Goal: Task Accomplishment & Management: Manage account settings

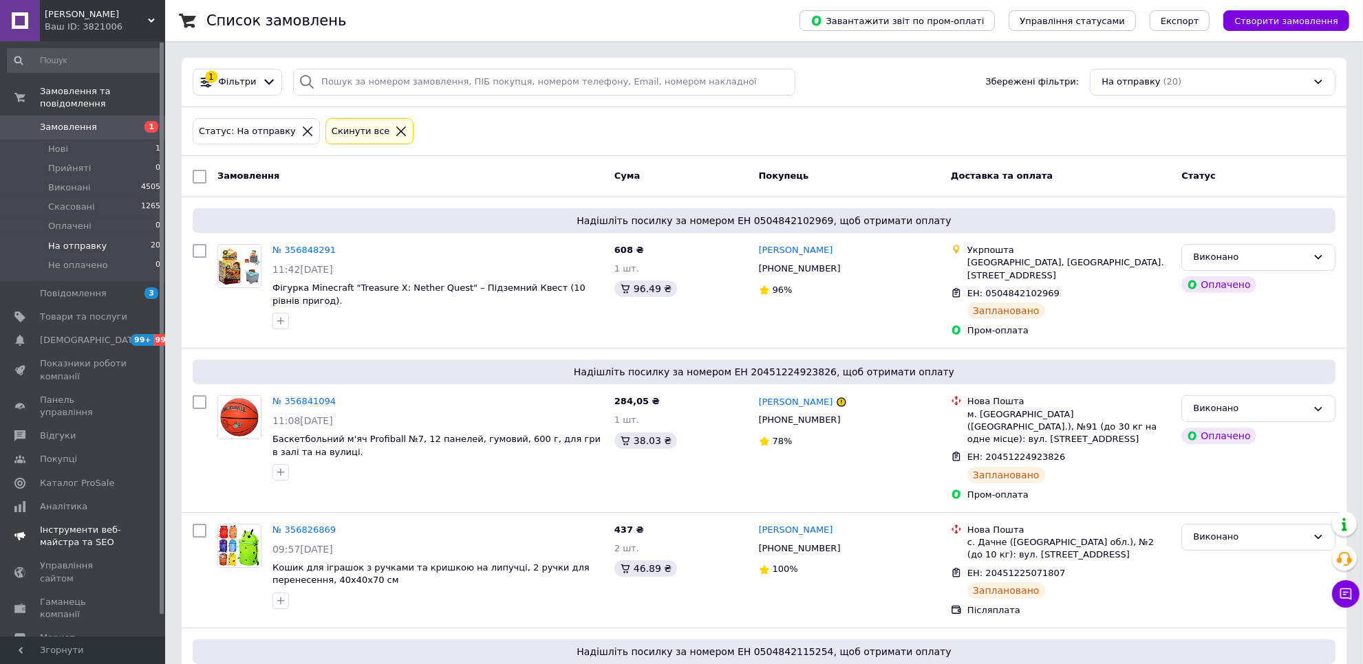
click at [118, 524] on span "Інструменти веб-майстра та SEO" at bounding box center [83, 536] width 87 height 25
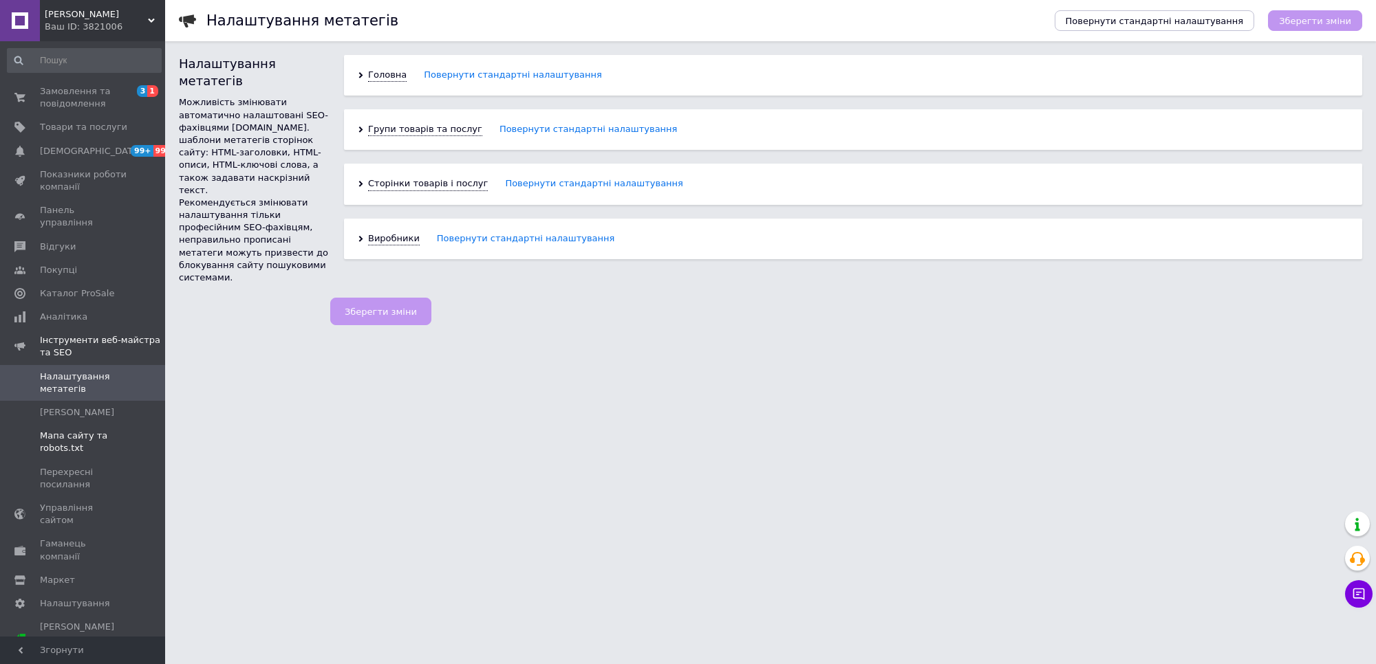
click at [87, 449] on span "Мапа сайту та robots.txt" at bounding box center [83, 442] width 87 height 25
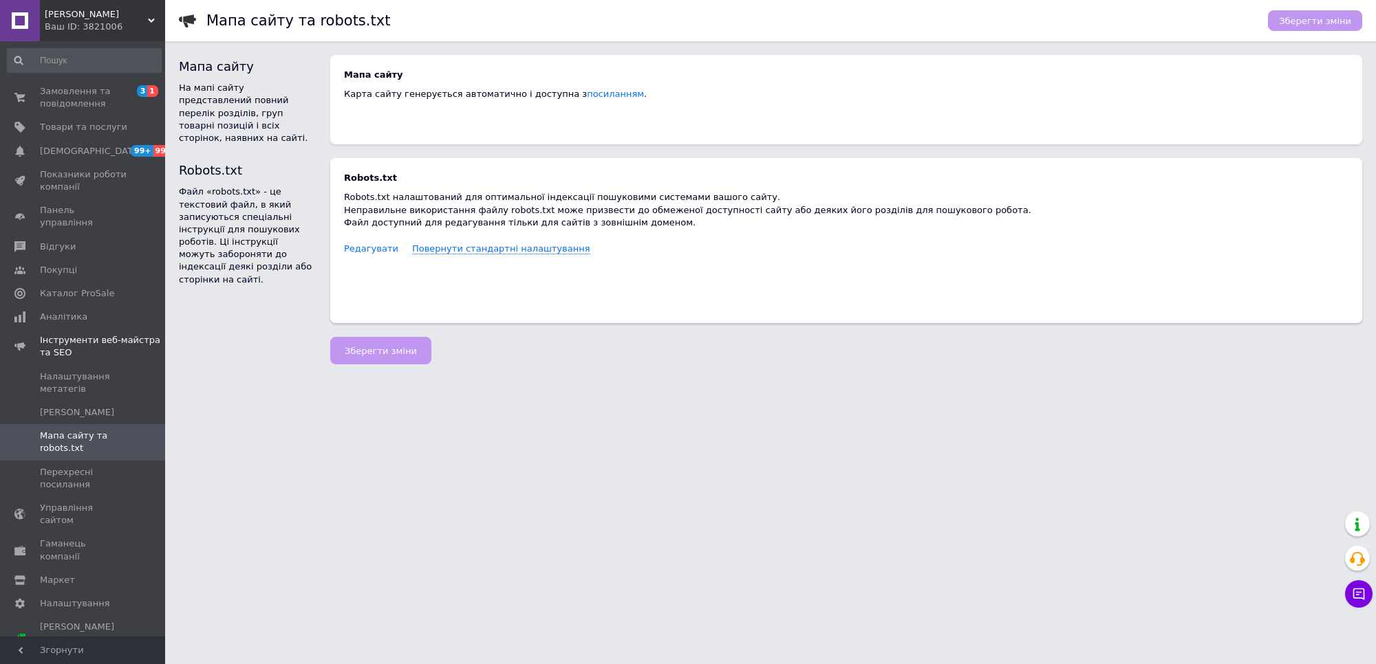
click at [377, 248] on span "Редагувати" at bounding box center [371, 248] width 54 height 11
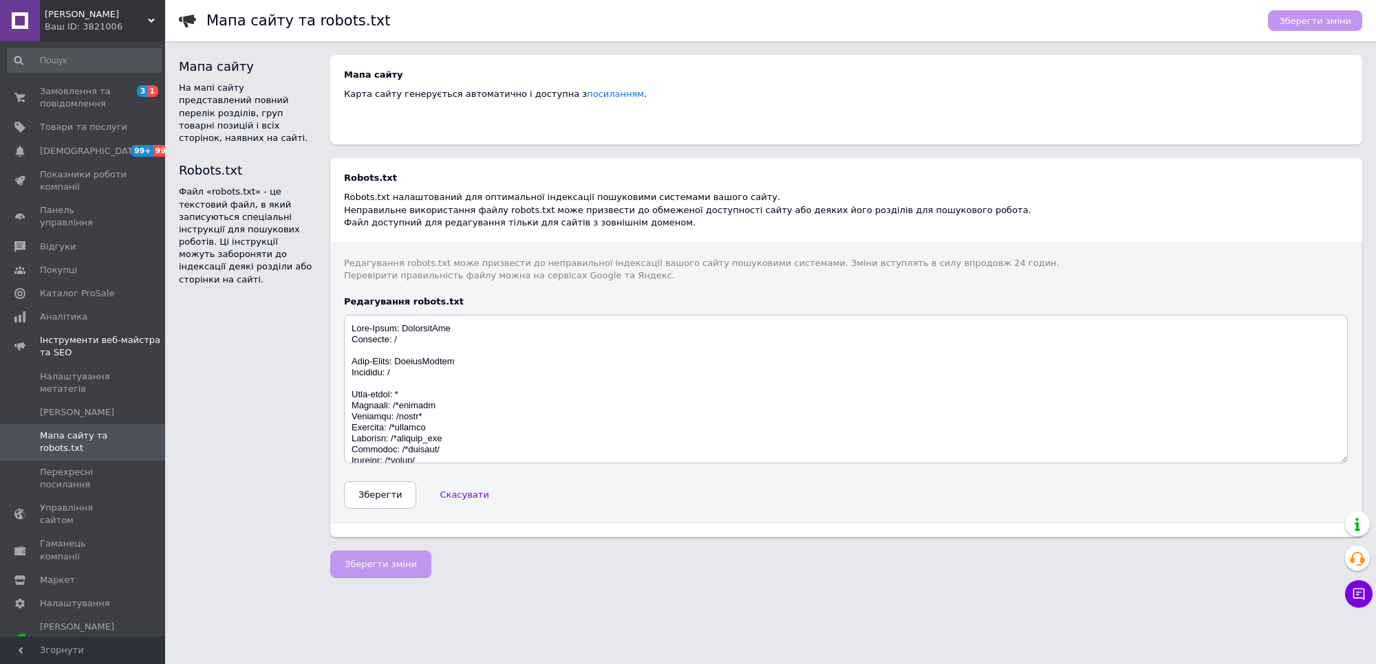
click at [277, 336] on div "Robots.txt Файл «robots.txt» - це текстовий файл, в який записуються спеціальні…" at bounding box center [247, 340] width 165 height 393
click at [67, 96] on span "Замовлення та повідомлення" at bounding box center [83, 97] width 87 height 25
